Goal: Task Accomplishment & Management: Manage account settings

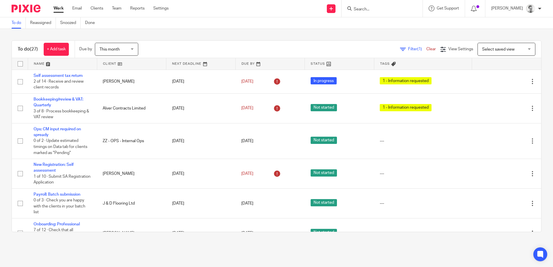
drag, startPoint x: 391, startPoint y: 7, endPoint x: 387, endPoint y: 8, distance: 3.5
click at [391, 7] on input "Search" at bounding box center [379, 9] width 52 height 5
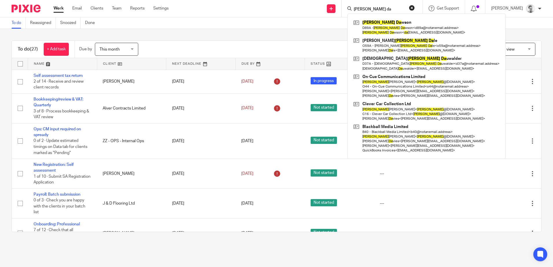
type input "James da"
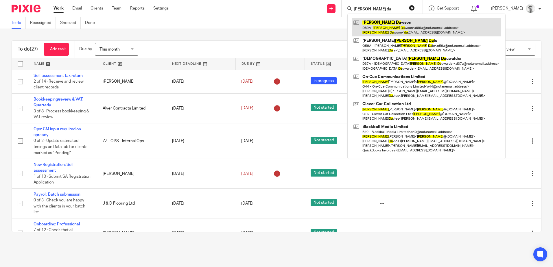
click at [403, 32] on link at bounding box center [426, 27] width 149 height 18
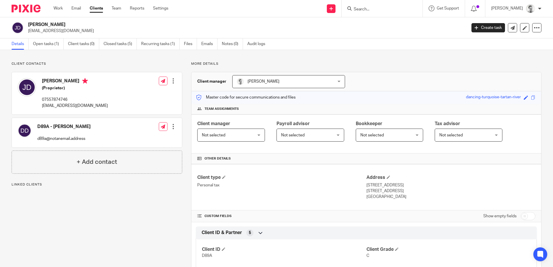
drag, startPoint x: 44, startPoint y: 81, endPoint x: 64, endPoint y: 81, distance: 20.5
click at [64, 81] on h4 "[PERSON_NAME]" at bounding box center [75, 81] width 66 height 7
drag, startPoint x: 64, startPoint y: 81, endPoint x: 114, endPoint y: 97, distance: 51.8
click at [114, 96] on div "[PERSON_NAME] (Proprietor) 07557874746 [EMAIL_ADDRESS][DOMAIN_NAME] Edit contac…" at bounding box center [97, 93] width 170 height 42
click at [64, 10] on ul "Work Email Clients Team Reports Settings" at bounding box center [114, 8] width 123 height 6
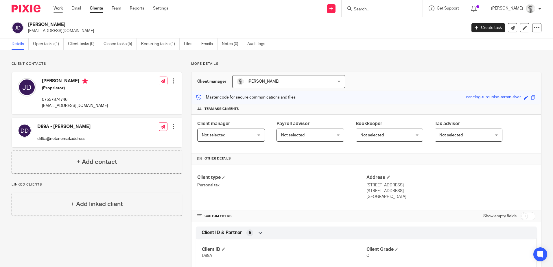
click at [60, 8] on link "Work" at bounding box center [57, 8] width 9 height 6
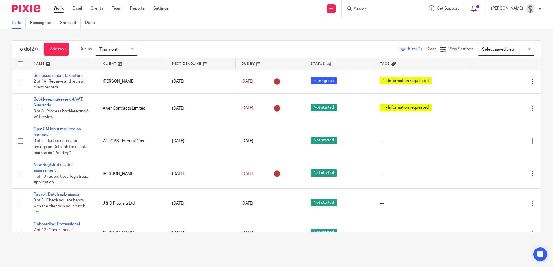
click at [348, 33] on div "To do (27) + Add task Due by This month This month Today Tomorrow This week Nex…" at bounding box center [276, 136] width 553 height 215
drag, startPoint x: 352, startPoint y: 32, endPoint x: 366, endPoint y: 20, distance: 19.1
click at [352, 32] on div "To do (27) + Add task Due by This month This month Today Tomorrow This week Nex…" at bounding box center [276, 136] width 553 height 215
click at [393, 12] on input "Search" at bounding box center [379, 9] width 52 height 5
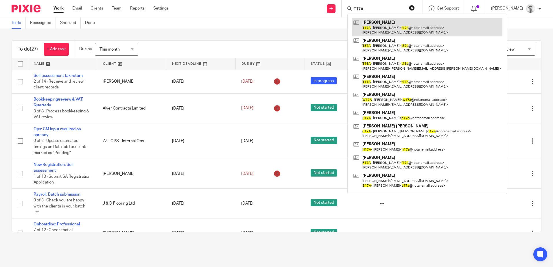
type input "T17A"
click at [392, 22] on link at bounding box center [427, 27] width 150 height 18
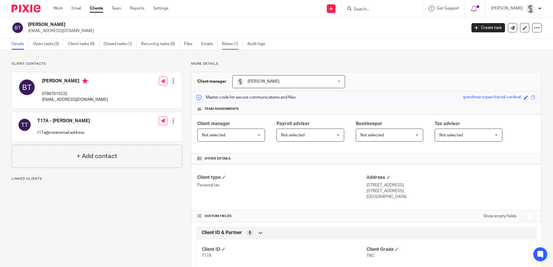
click at [232, 46] on link "Notes (1)" at bounding box center [232, 43] width 21 height 11
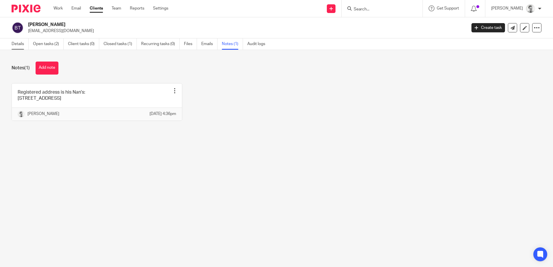
click at [21, 44] on link "Details" at bounding box center [20, 43] width 17 height 11
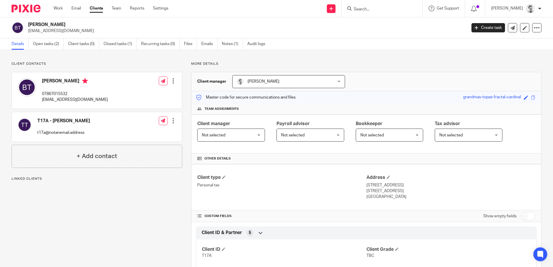
click at [53, 93] on p "07867015532" at bounding box center [75, 94] width 66 height 6
copy p "07867015532"
drag, startPoint x: 41, startPoint y: 100, endPoint x: 102, endPoint y: 101, distance: 61.0
click at [102, 101] on div "Bobby Theobold 07867015532 bobtheobold@outlook.com Edit contact Create client f…" at bounding box center [97, 90] width 170 height 36
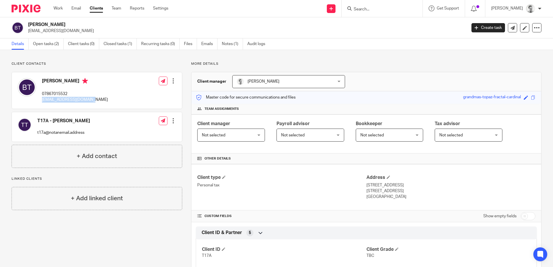
copy p "bobtheobold@outlook.com"
click at [48, 43] on link "Open tasks (2)" at bounding box center [48, 43] width 31 height 11
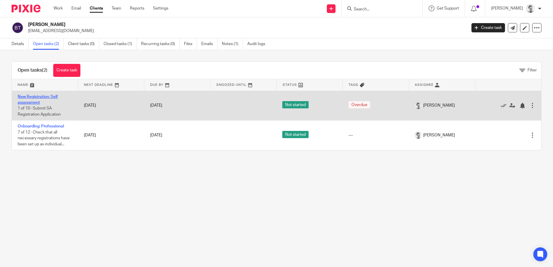
click at [34, 98] on link "New Registration: Self assessment" at bounding box center [38, 100] width 40 height 10
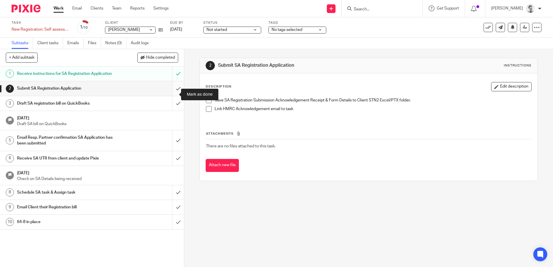
click at [172, 94] on input "submit" at bounding box center [92, 88] width 184 height 14
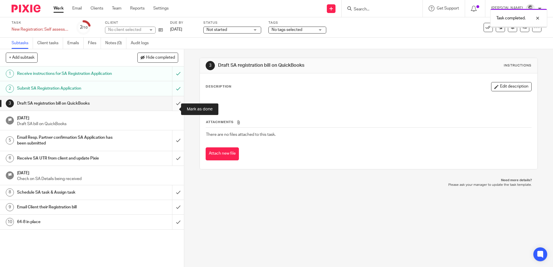
click at [171, 110] on input "submit" at bounding box center [92, 103] width 184 height 14
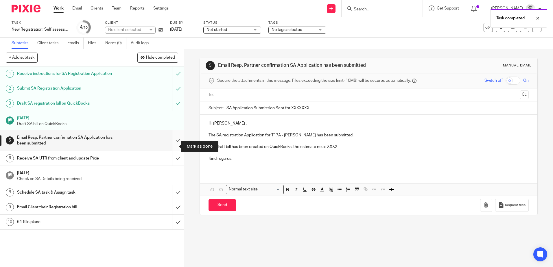
click at [173, 143] on input "submit" at bounding box center [92, 140] width 184 height 21
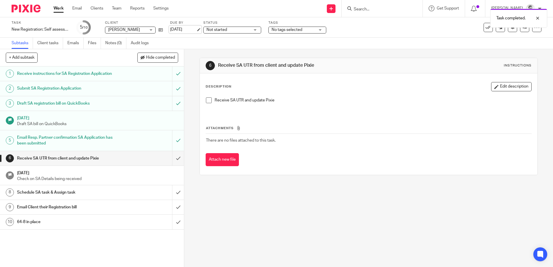
click at [187, 30] on link "[DATE]" at bounding box center [183, 30] width 26 height 6
click at [220, 221] on div "6 Receive SA UTR from client and update Pixie Instructions Description Edit des…" at bounding box center [368, 158] width 369 height 218
click at [58, 9] on link "Work" at bounding box center [58, 8] width 10 height 6
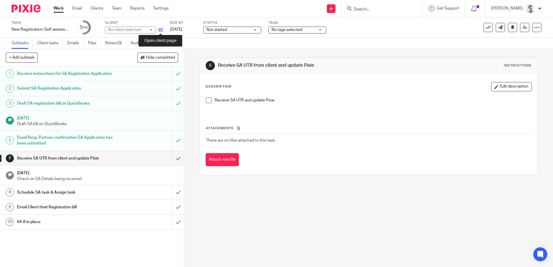
click at [161, 29] on icon at bounding box center [160, 30] width 4 height 4
click at [160, 30] on icon at bounding box center [160, 30] width 4 height 4
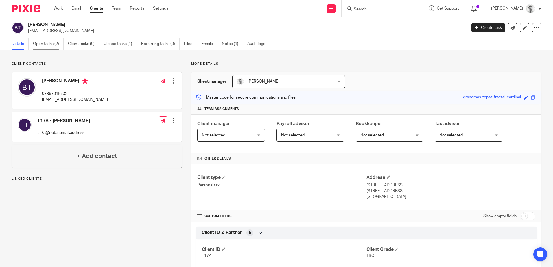
click at [49, 42] on link "Open tasks (2)" at bounding box center [48, 43] width 31 height 11
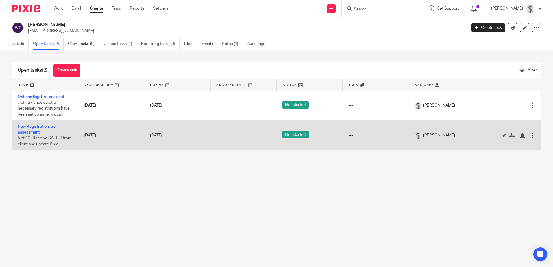
click at [30, 127] on link "New Registration: Self assessment" at bounding box center [38, 130] width 40 height 10
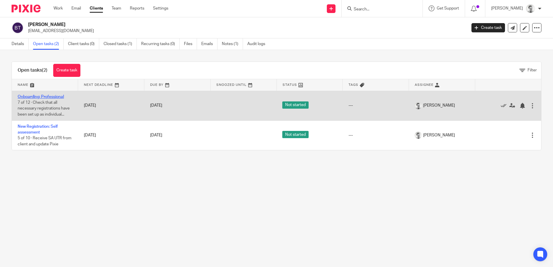
click at [49, 95] on link "Onboarding: Professional" at bounding box center [41, 97] width 46 height 4
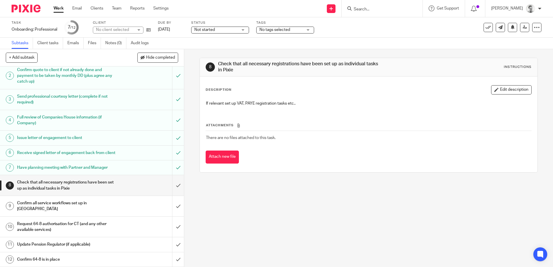
scroll to position [31, 0]
drag, startPoint x: 234, startPoint y: 104, endPoint x: 269, endPoint y: 105, distance: 35.6
click at [269, 105] on p "If relevant set up VAT, PAYE registration tasks etc.." at bounding box center [368, 104] width 325 height 6
click at [314, 206] on div "8 Check that all necessary registrations have been set up as individual tasks i…" at bounding box center [368, 158] width 369 height 218
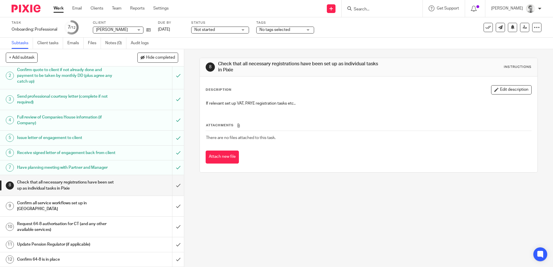
click at [362, 10] on input "Search" at bounding box center [379, 9] width 52 height 5
click at [347, 211] on div "8 Check that all necessary registrations have been set up as individual tasks i…" at bounding box center [368, 158] width 369 height 218
click at [364, 9] on input "Search" at bounding box center [379, 9] width 52 height 5
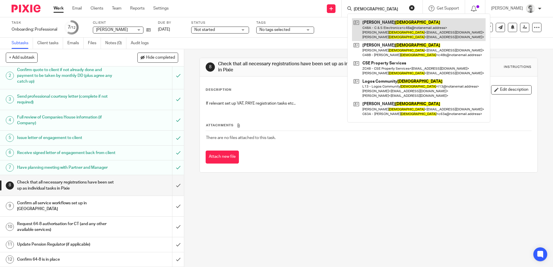
type input "churcher"
click at [393, 27] on link at bounding box center [419, 29] width 134 height 23
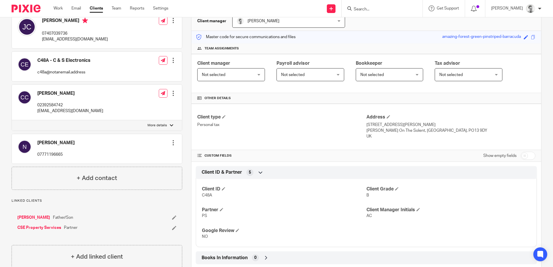
scroll to position [176, 0]
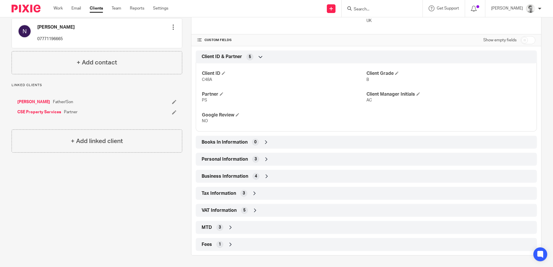
click at [269, 159] on div "Personal Information 3" at bounding box center [366, 159] width 332 height 10
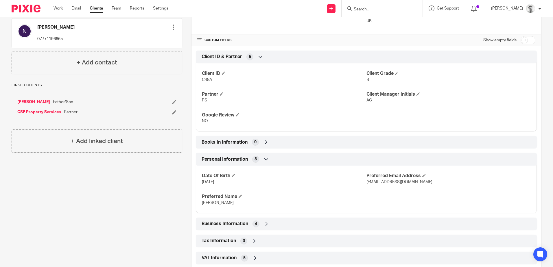
click at [268, 159] on div "Personal Information 3" at bounding box center [366, 159] width 332 height 10
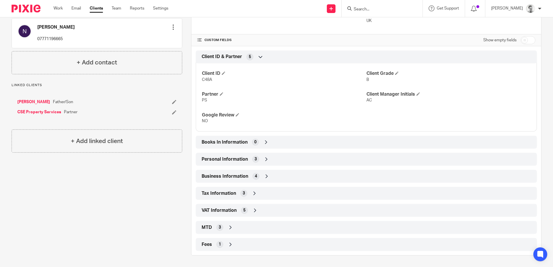
click at [262, 193] on div "Tax Information 3" at bounding box center [366, 194] width 332 height 10
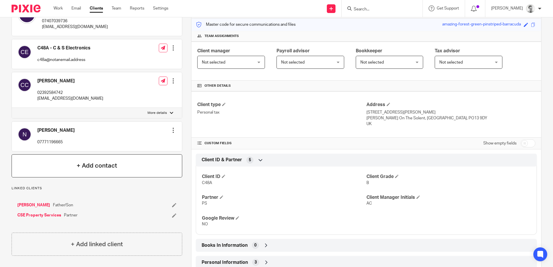
scroll to position [87, 0]
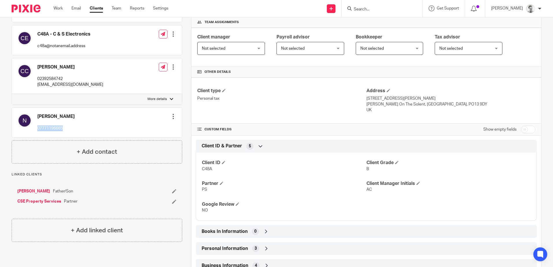
drag, startPoint x: 36, startPoint y: 128, endPoint x: 70, endPoint y: 127, distance: 34.4
click at [70, 127] on div "Nicola 07771196665 Edit contact Create client from contact Export data Make pri…" at bounding box center [97, 122] width 170 height 29
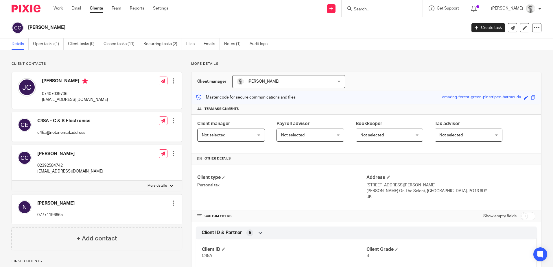
click at [331, 55] on div "Client contacts C48A - C & S Electronics c48a@notanemail.address Edit contact C…" at bounding box center [276, 270] width 553 height 441
click at [235, 44] on link "Notes (1)" at bounding box center [234, 43] width 21 height 11
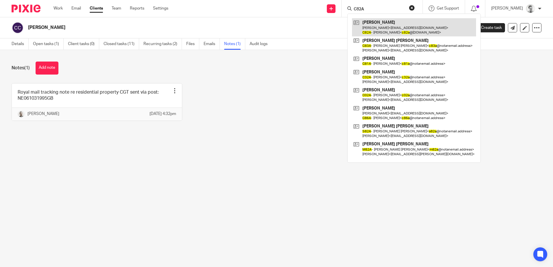
type input "C82A"
click at [374, 28] on link at bounding box center [414, 27] width 124 height 18
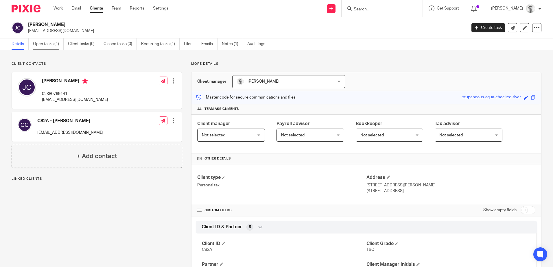
click at [46, 44] on link "Open tasks (1)" at bounding box center [48, 43] width 31 height 11
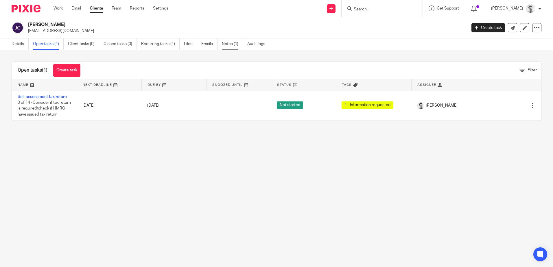
click at [235, 44] on link "Notes (1)" at bounding box center [232, 43] width 21 height 11
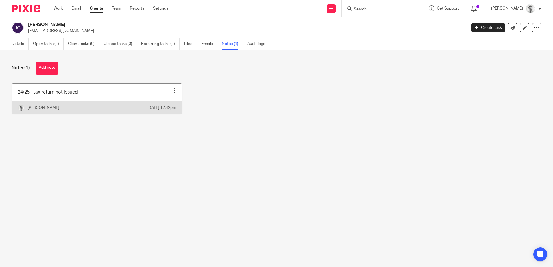
click at [101, 95] on link at bounding box center [97, 99] width 170 height 31
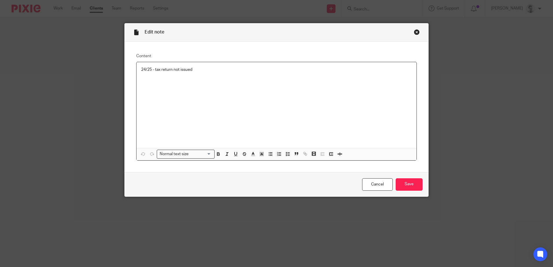
click at [212, 70] on p "24/25 - tax return not issued" at bounding box center [276, 70] width 271 height 6
click at [409, 182] on input "Save" at bounding box center [409, 184] width 27 height 12
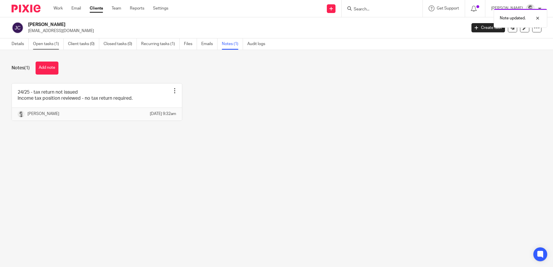
click at [45, 45] on link "Open tasks (1)" at bounding box center [48, 43] width 31 height 11
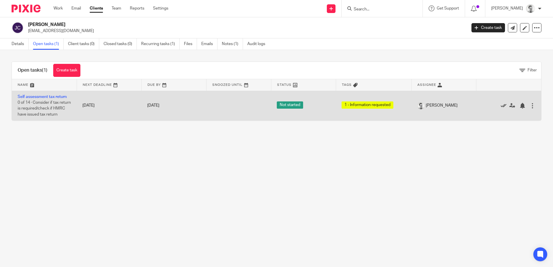
click at [501, 109] on icon at bounding box center [504, 106] width 6 height 6
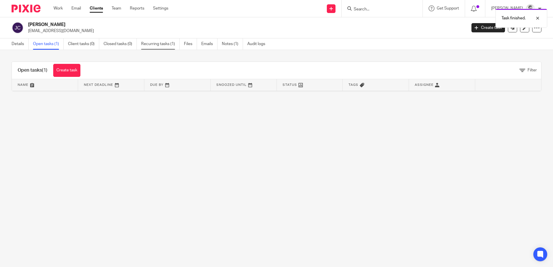
click at [162, 44] on link "Recurring tasks (1)" at bounding box center [160, 43] width 38 height 11
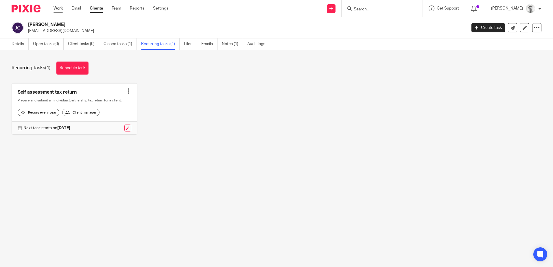
click at [59, 7] on link "Work" at bounding box center [57, 8] width 9 height 6
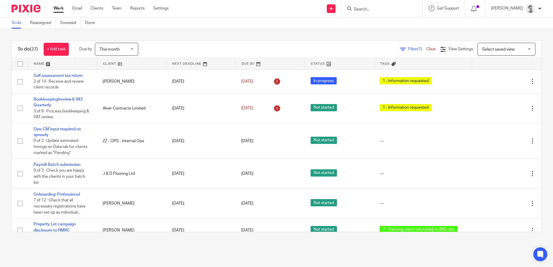
drag, startPoint x: 303, startPoint y: 40, endPoint x: 349, endPoint y: 11, distance: 54.4
click at [303, 40] on div "To do (27) + Add task Due by This month This month Today Tomorrow This week Nex…" at bounding box center [276, 136] width 553 height 215
click at [353, 11] on input "Search" at bounding box center [379, 9] width 52 height 5
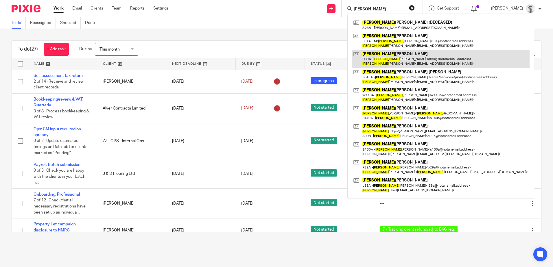
type input "James"
click at [398, 55] on link at bounding box center [441, 59] width 178 height 18
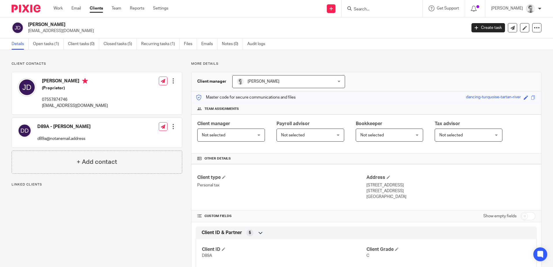
click at [372, 9] on input "Search" at bounding box center [379, 9] width 52 height 5
click at [368, 37] on div "[PERSON_NAME] [EMAIL_ADDRESS][DOMAIN_NAME] Create task Update from Companies Ho…" at bounding box center [276, 27] width 553 height 21
click at [375, 12] on form at bounding box center [384, 8] width 62 height 7
click at [375, 8] on input "Search" at bounding box center [379, 9] width 52 height 5
click at [317, 44] on div "Details Open tasks (1) Client tasks (0) Closed tasks (5) Recurring tasks (1) Fi…" at bounding box center [276, 44] width 553 height 12
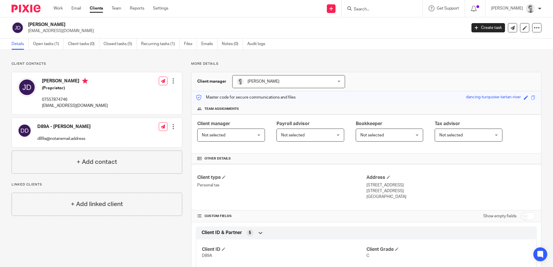
click at [371, 9] on input "Search" at bounding box center [379, 9] width 52 height 5
click at [378, 35] on div "James Dawson dawsonj466@gmail.com Create task Update from Companies House Expor…" at bounding box center [276, 27] width 553 height 21
click at [363, 10] on input "Search" at bounding box center [379, 9] width 52 height 5
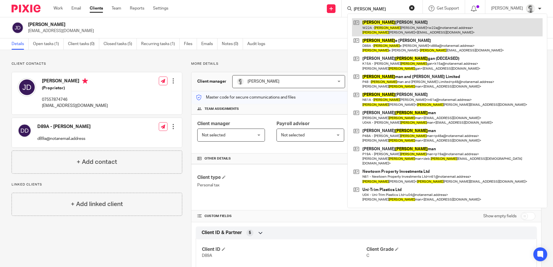
type input "kerry"
click at [373, 30] on link at bounding box center [447, 27] width 191 height 18
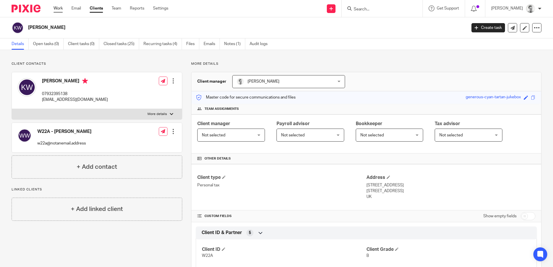
click at [58, 9] on link "Work" at bounding box center [57, 8] width 9 height 6
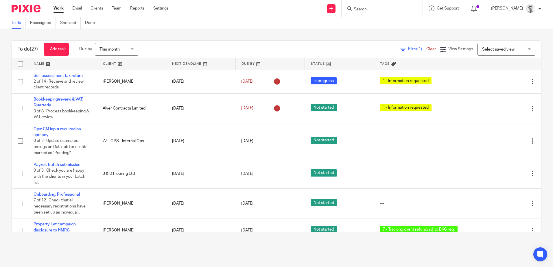
click at [243, 61] on link at bounding box center [270, 64] width 69 height 12
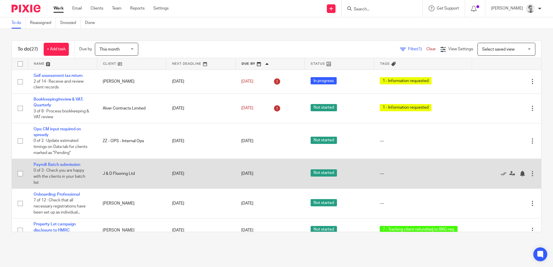
drag, startPoint x: 106, startPoint y: 175, endPoint x: 133, endPoint y: 174, distance: 26.6
click at [133, 174] on td "J & D Flooring Ltd" at bounding box center [131, 174] width 69 height 30
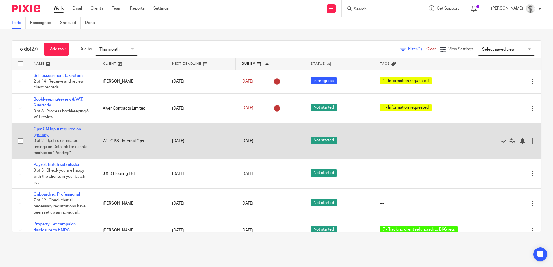
click at [63, 130] on link "Ops: CM input required on spready" at bounding box center [57, 132] width 47 height 10
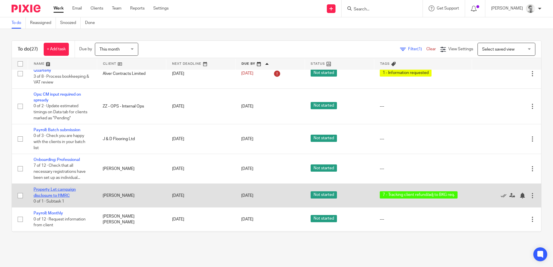
scroll to position [87, 0]
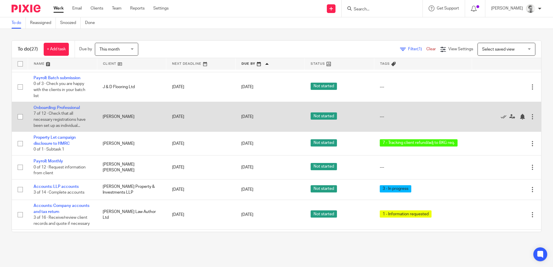
drag, startPoint x: 101, startPoint y: 116, endPoint x: 134, endPoint y: 116, distance: 33.8
click at [134, 116] on td "[PERSON_NAME]" at bounding box center [131, 117] width 69 height 30
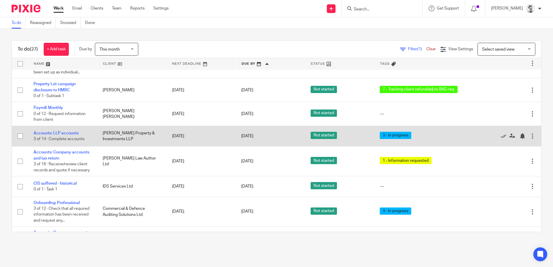
scroll to position [145, 0]
